Goal: Task Accomplishment & Management: Manage account settings

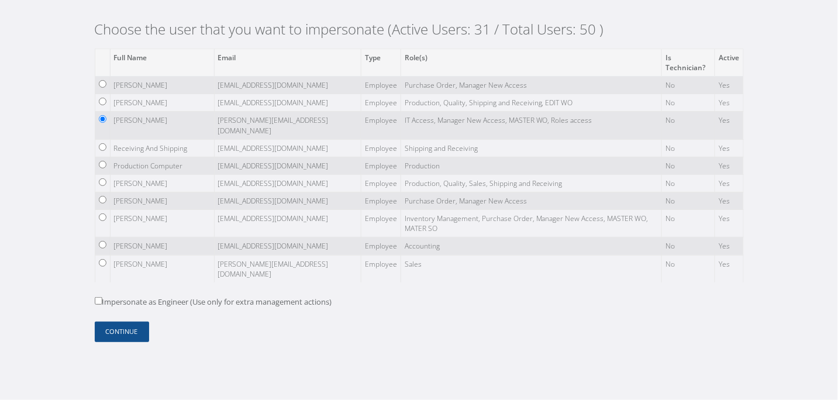
click at [133, 298] on label "Impersonate as Engineer (Use only for extra management actions)" at bounding box center [213, 302] width 237 height 12
click at [102, 298] on input "Impersonate as Engineer (Use only for extra management actions)" at bounding box center [99, 301] width 8 height 8
checkbox input "true"
click at [125, 330] on button "Continue" at bounding box center [122, 332] width 54 height 20
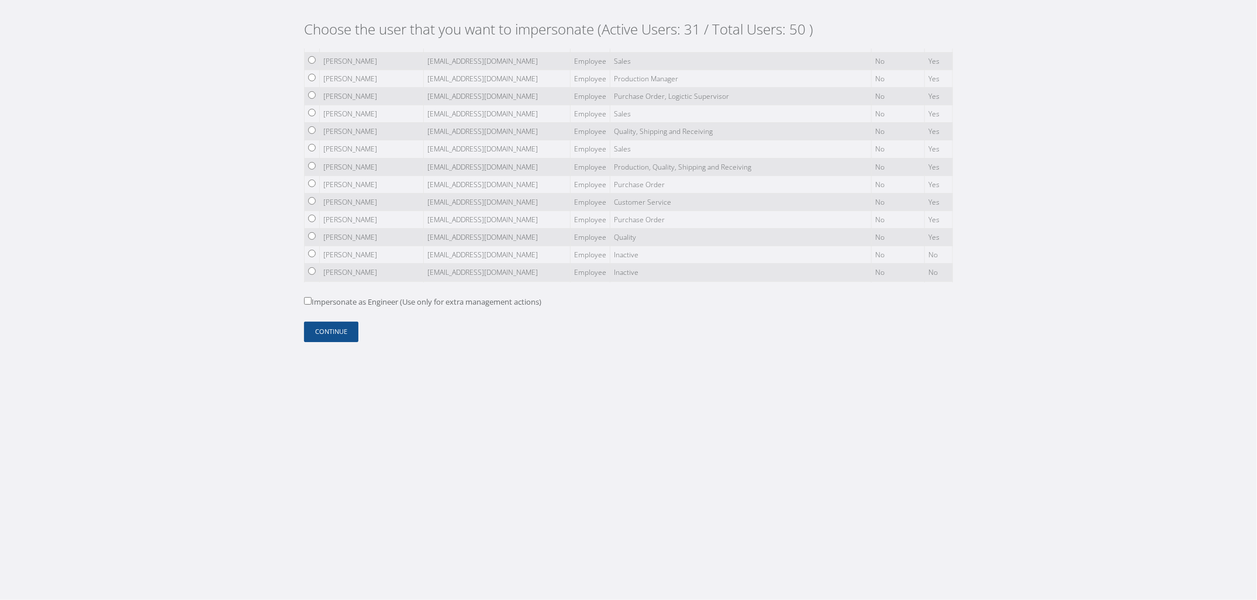
scroll to position [438, 0]
click at [314, 231] on input "radio" at bounding box center [312, 235] width 8 height 8
radio input "true"
click at [329, 335] on button "Continue" at bounding box center [331, 332] width 54 height 20
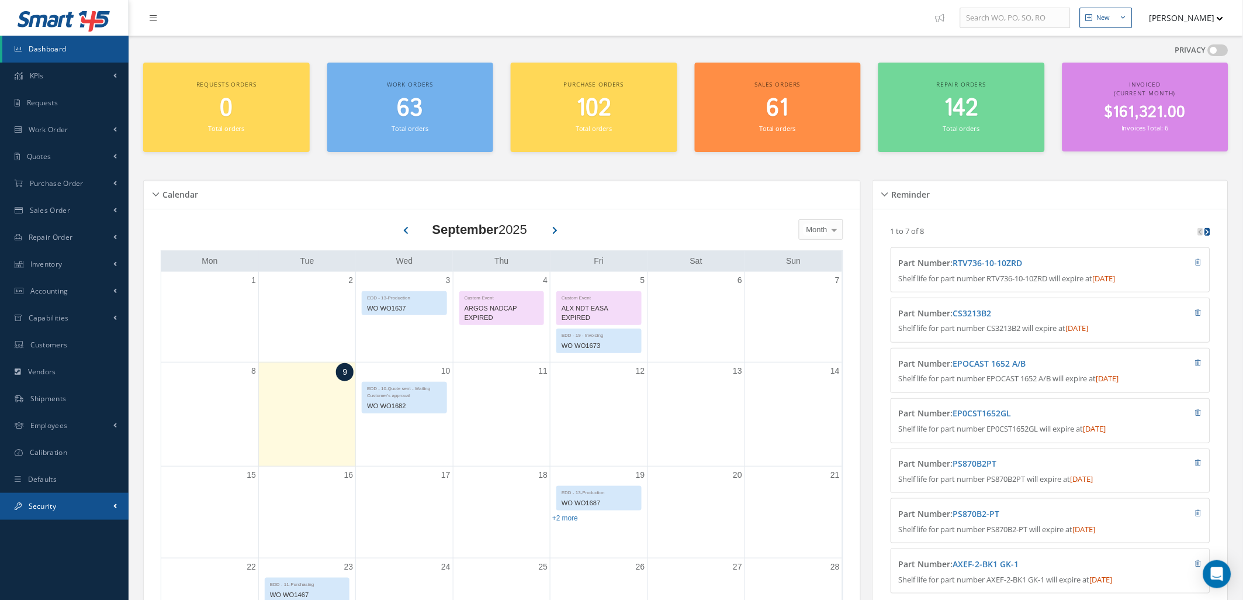
click at [53, 495] on link "Security" at bounding box center [64, 506] width 129 height 27
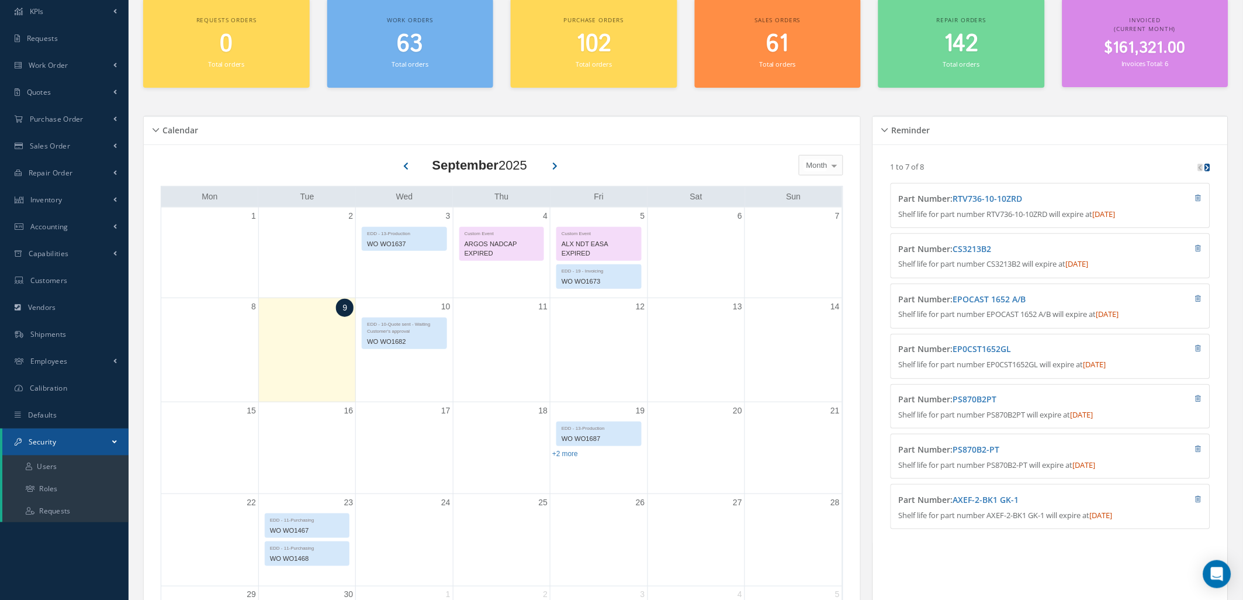
scroll to position [175, 0]
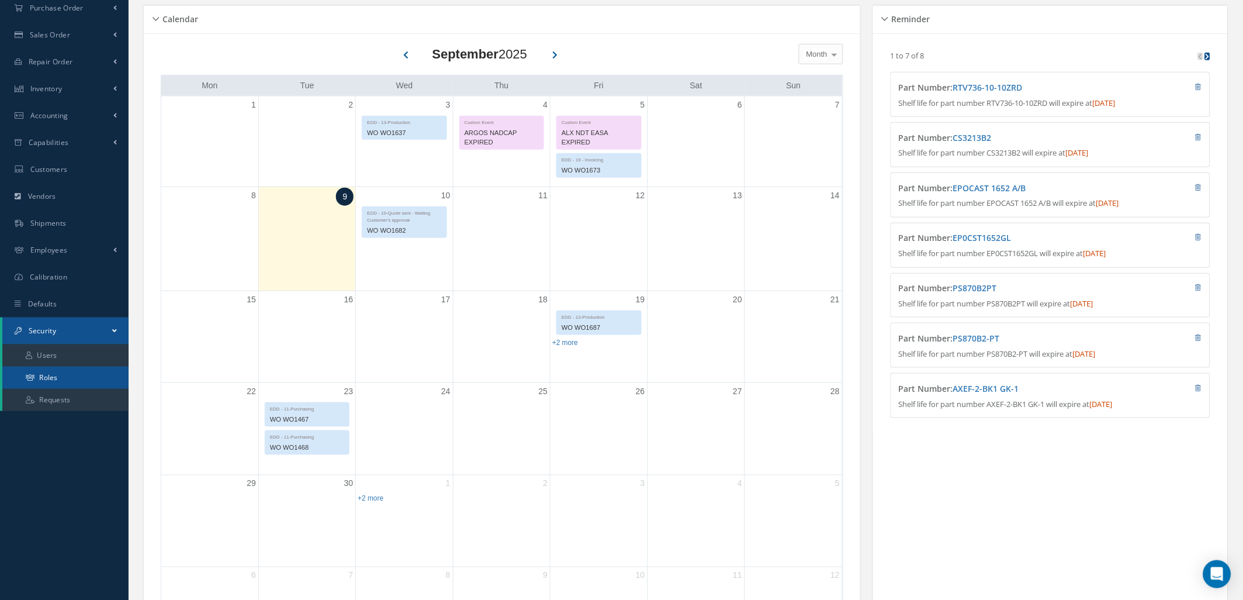
click at [63, 380] on link "Roles" at bounding box center [65, 378] width 126 height 22
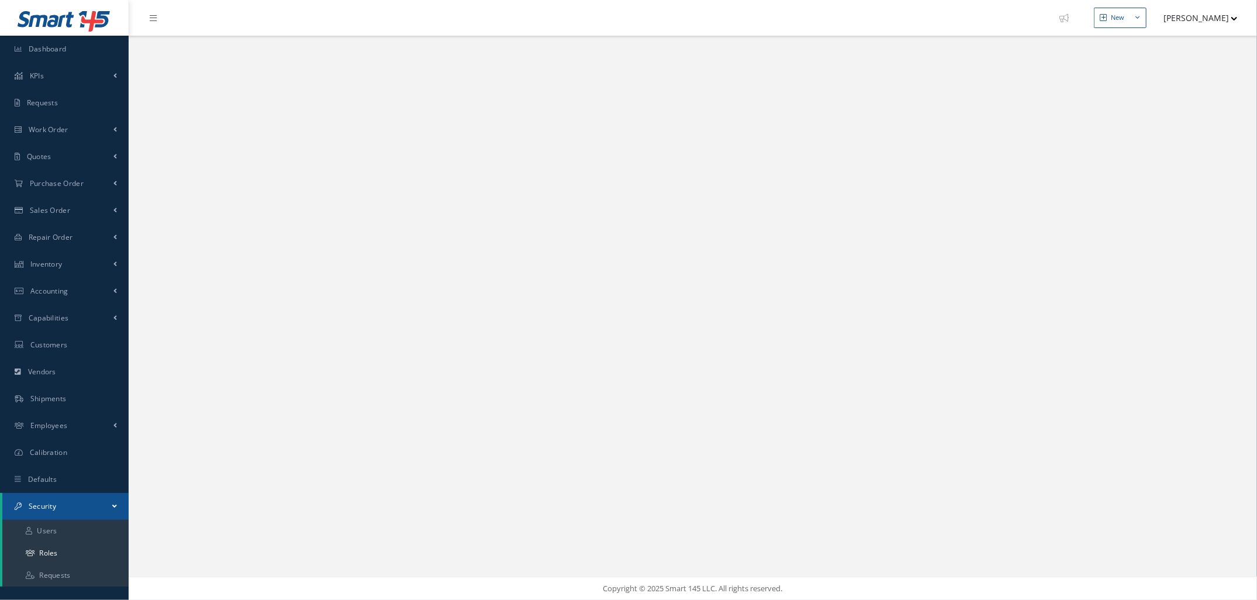
select select "25"
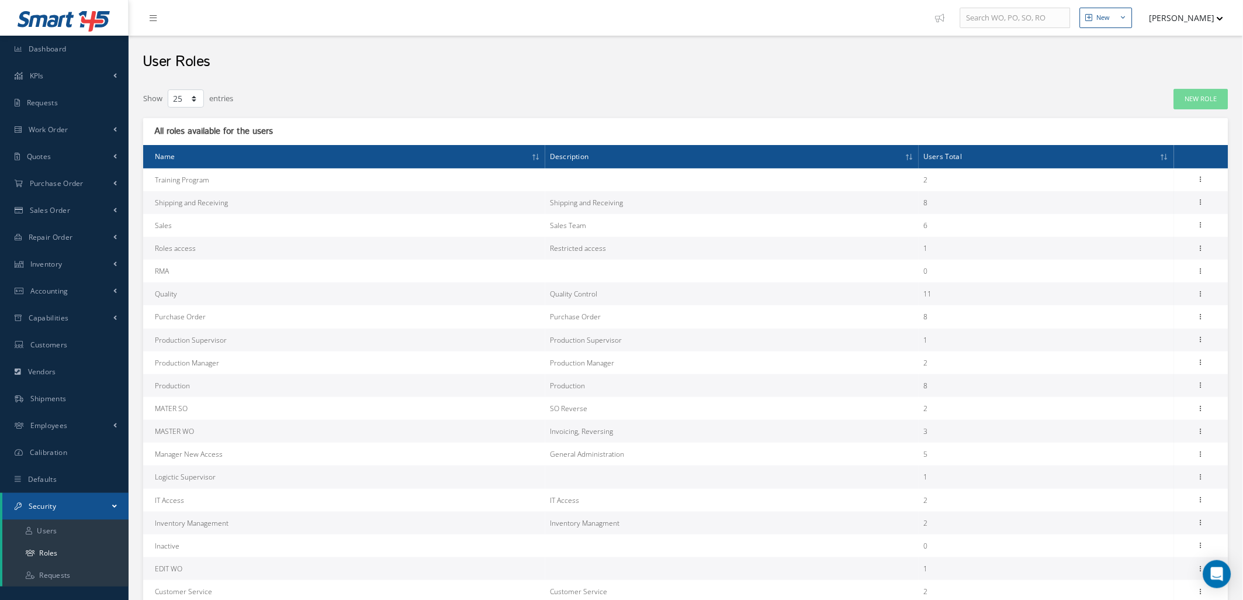
click at [1208, 18] on button "[PERSON_NAME]" at bounding box center [1181, 17] width 85 height 23
click at [1169, 158] on link "Logout" at bounding box center [1178, 158] width 94 height 20
